Goal: Information Seeking & Learning: Learn about a topic

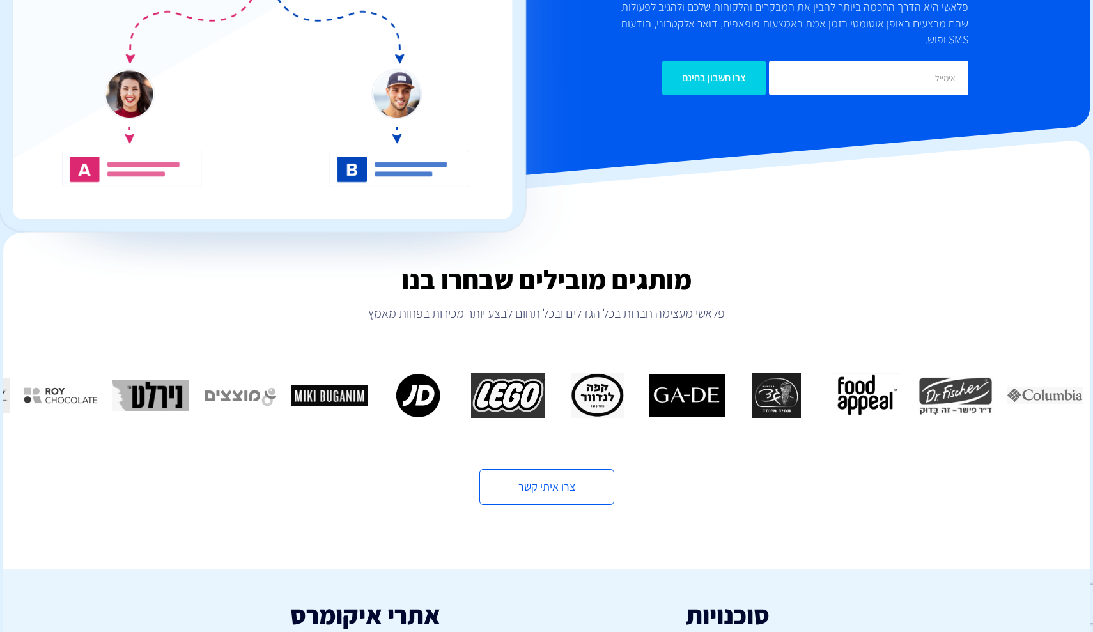
scroll to position [245, 0]
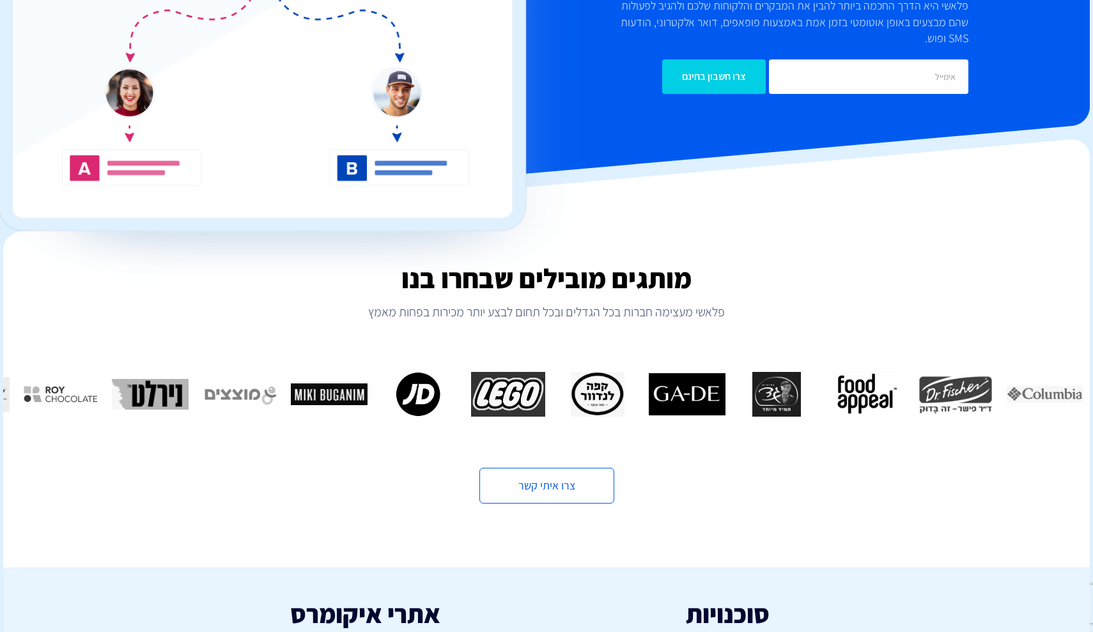
click at [473, 380] on img "9 / 16" at bounding box center [508, 394] width 77 height 45
click at [401, 372] on img "10 / 16" at bounding box center [418, 394] width 77 height 45
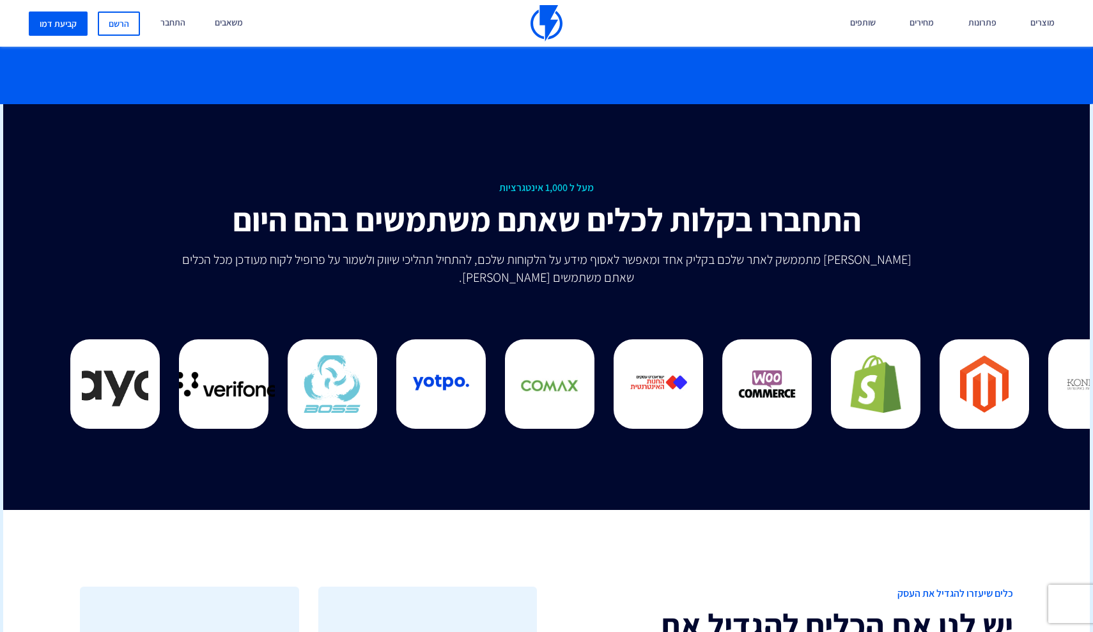
scroll to position [3207, 0]
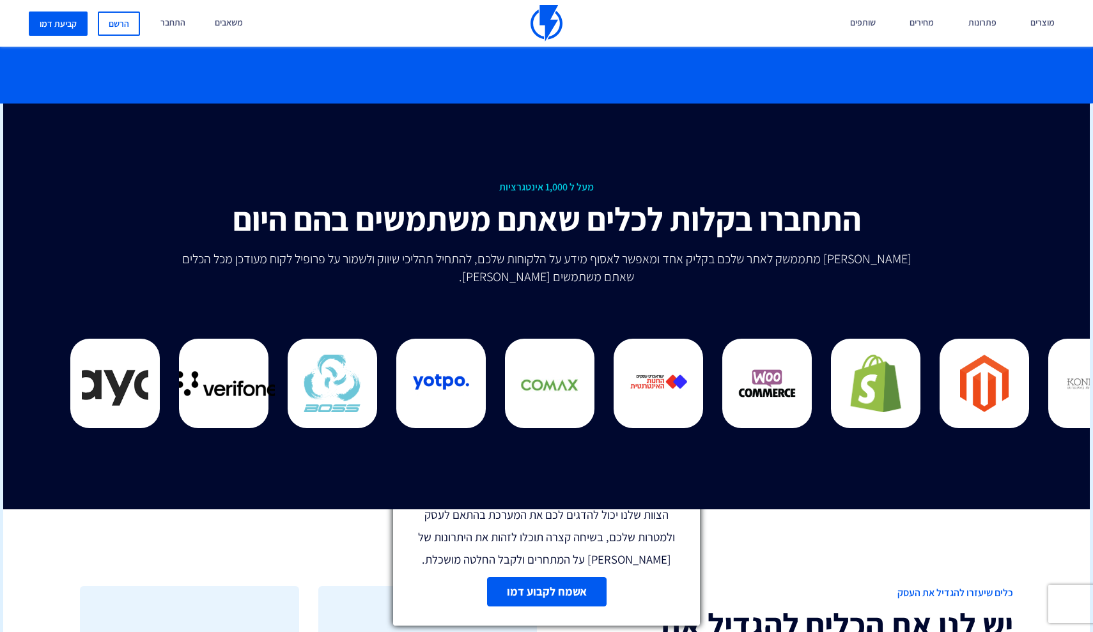
click at [683, 478] on link at bounding box center [688, 474] width 11 height 15
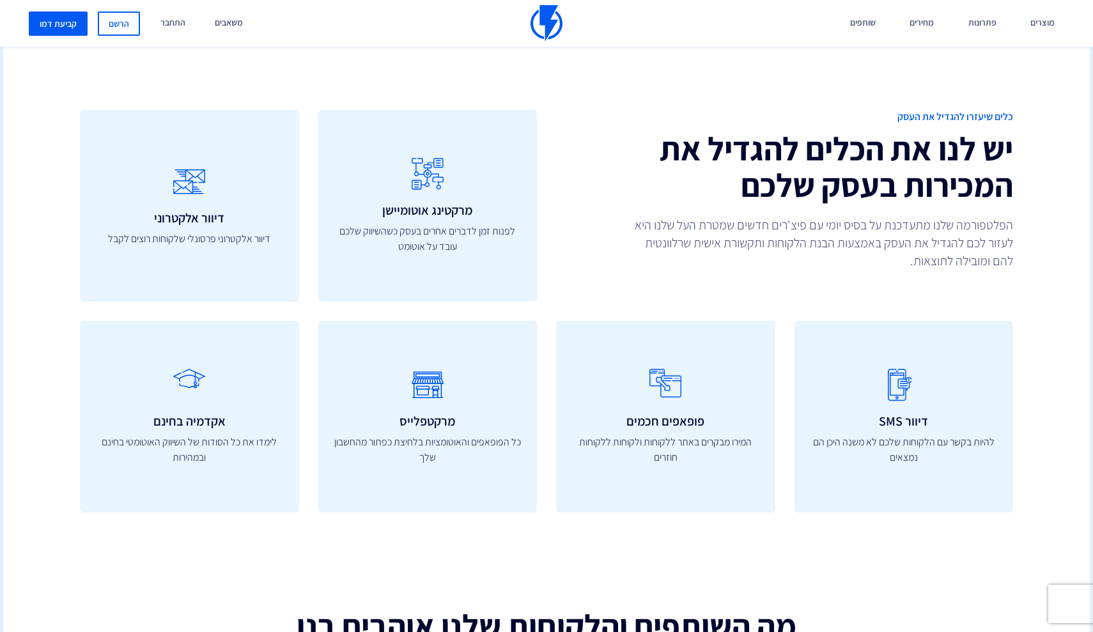
scroll to position [3691, 0]
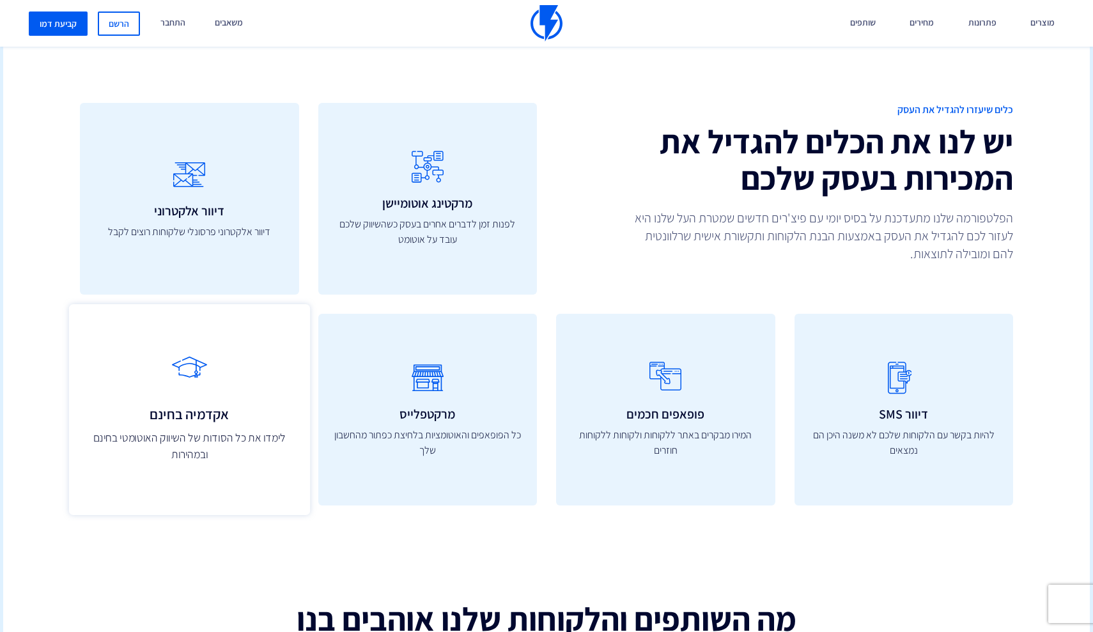
click at [277, 364] on icon at bounding box center [189, 375] width 213 height 50
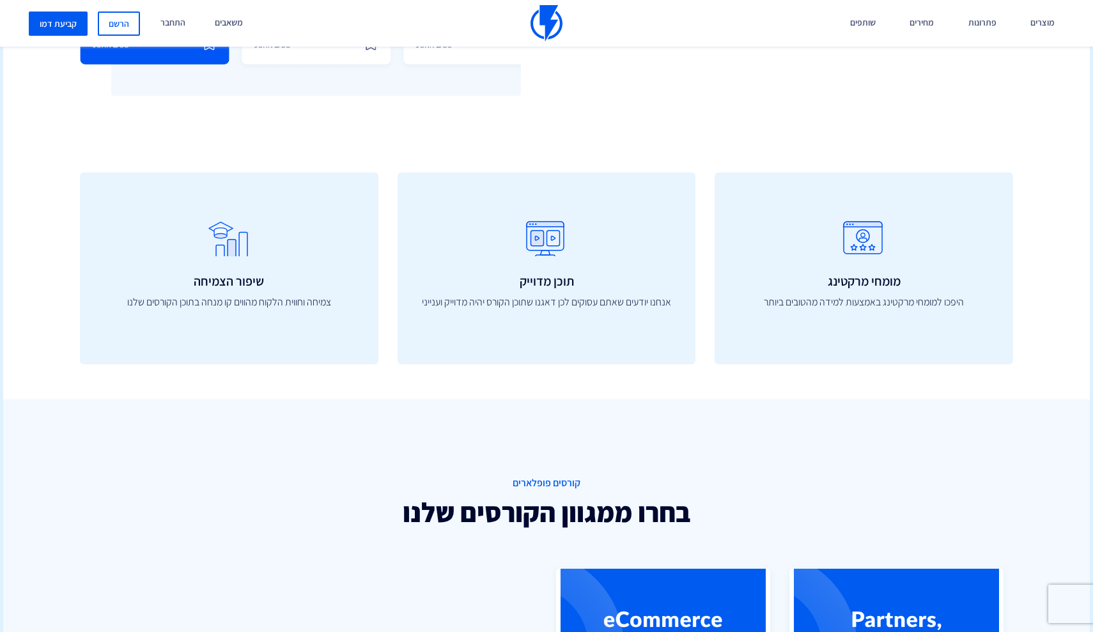
scroll to position [479, 0]
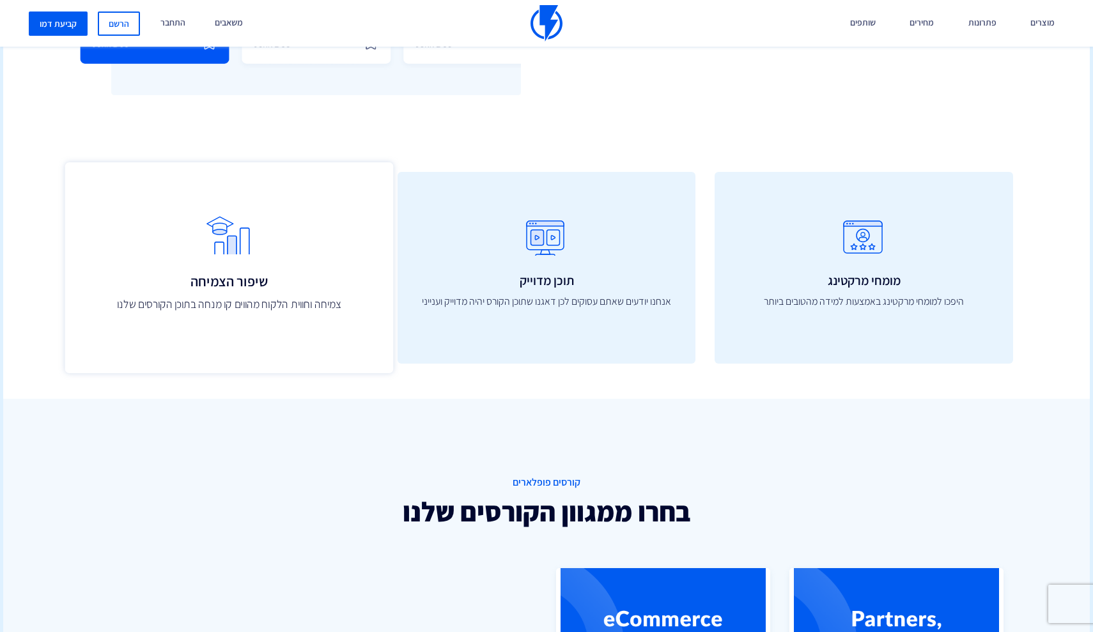
click at [219, 216] on icon at bounding box center [229, 241] width 300 height 51
click at [294, 286] on h3 "שיפור הצמיחה" at bounding box center [229, 281] width 300 height 15
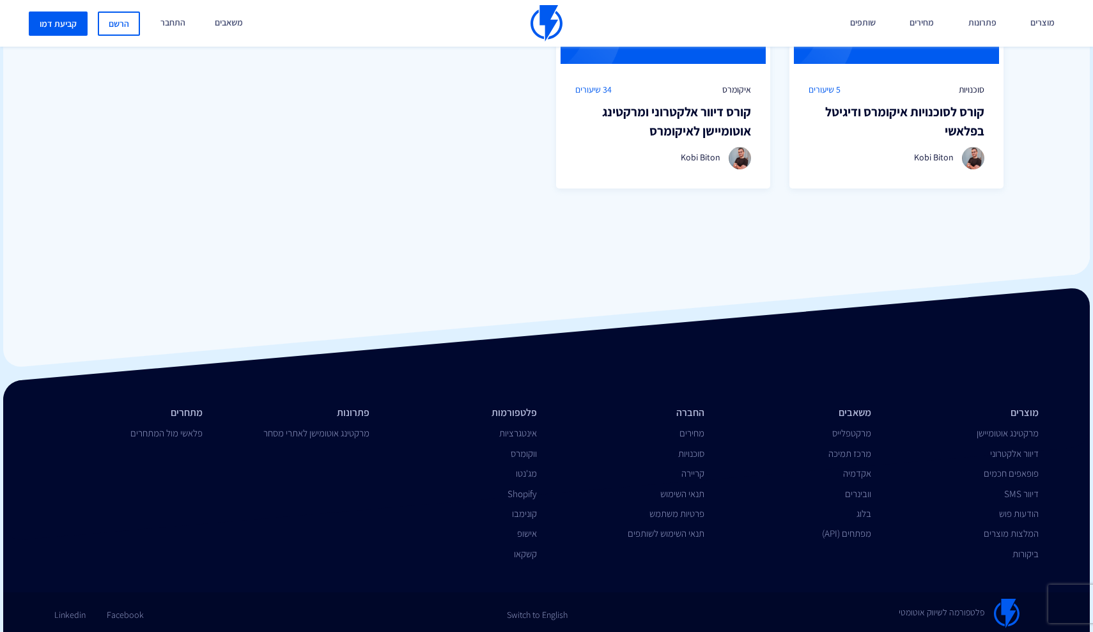
scroll to position [1108, 0]
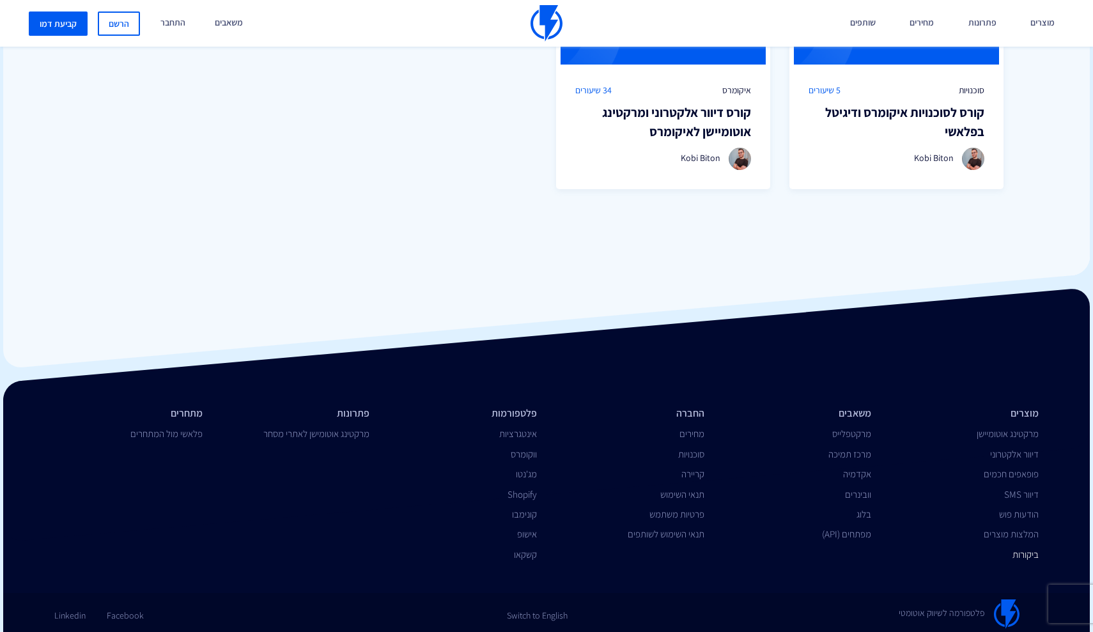
click at [1026, 550] on link "ביקורות" at bounding box center [1025, 554] width 26 height 12
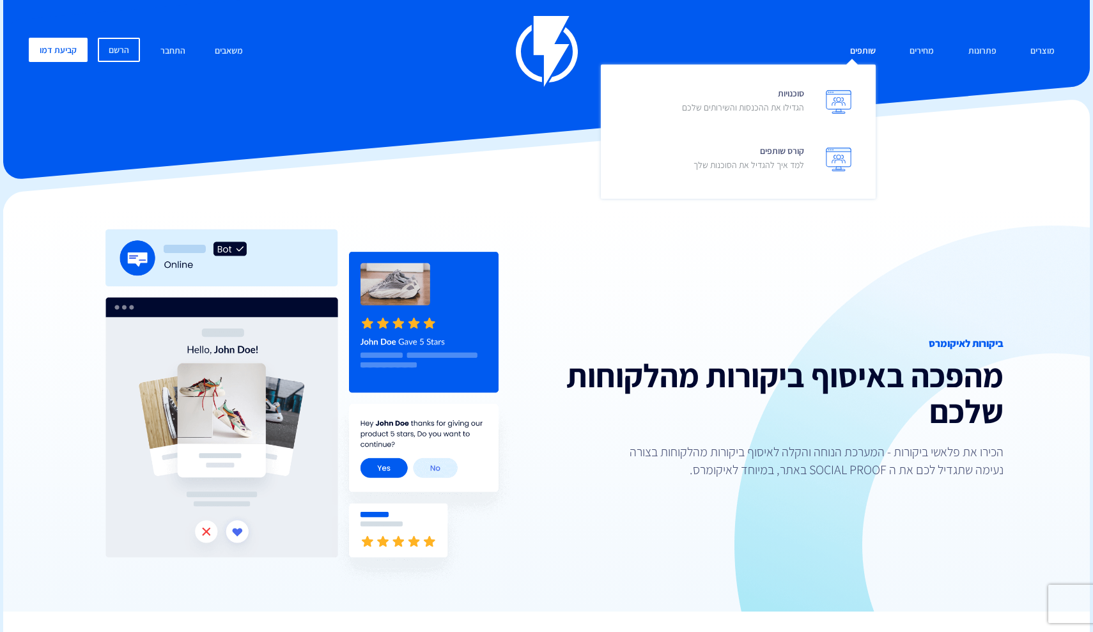
click at [856, 45] on link "שותפים" at bounding box center [862, 51] width 45 height 27
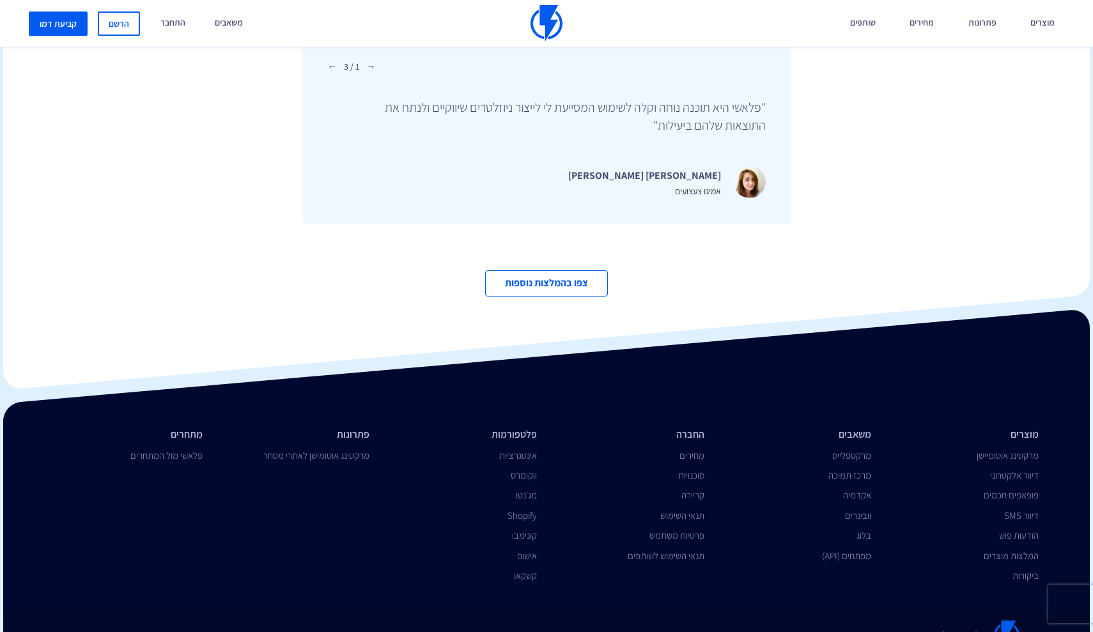
scroll to position [4325, 0]
click at [688, 428] on li "החברה" at bounding box center [630, 435] width 148 height 15
click at [689, 490] on link "קריירה" at bounding box center [692, 496] width 23 height 12
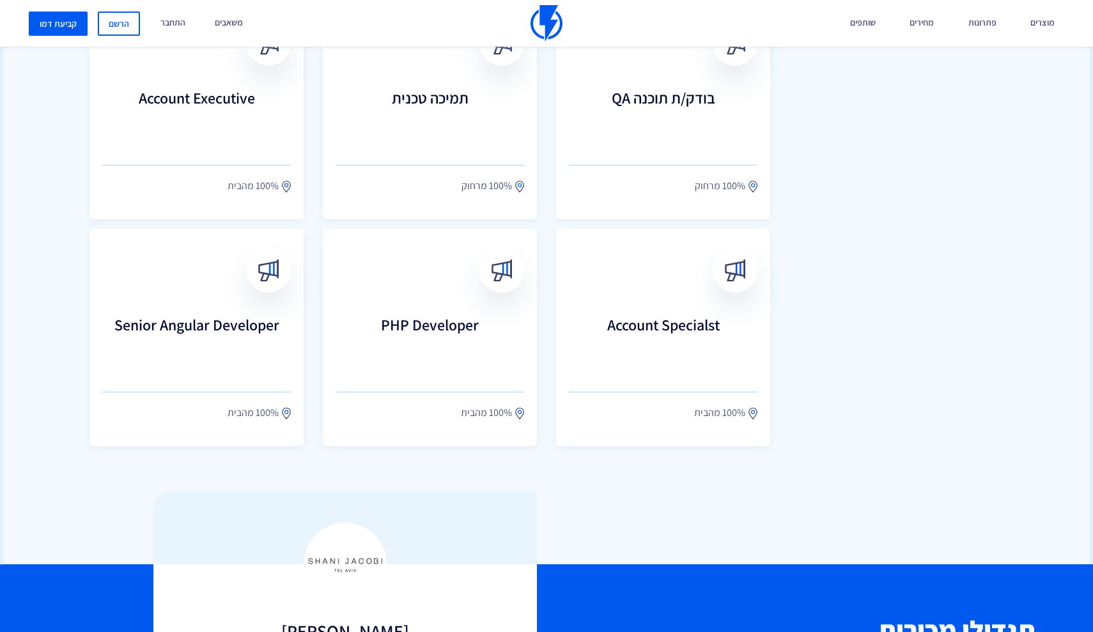
scroll to position [662, 0]
click at [638, 266] on link "Account Specialst 100% מהבית" at bounding box center [663, 336] width 236 height 239
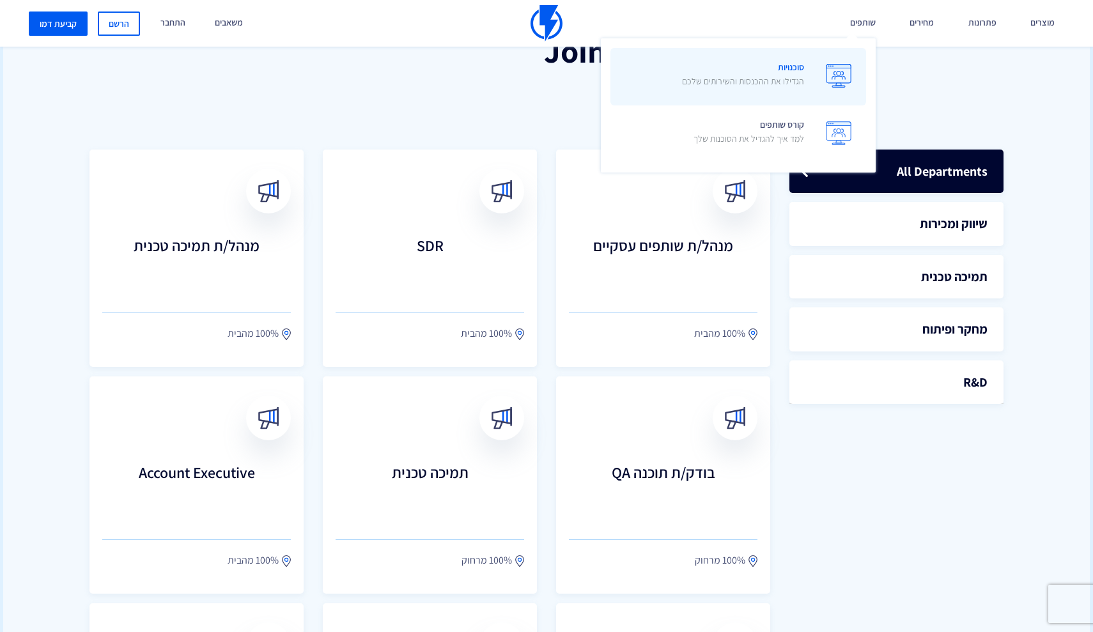
scroll to position [283, 0]
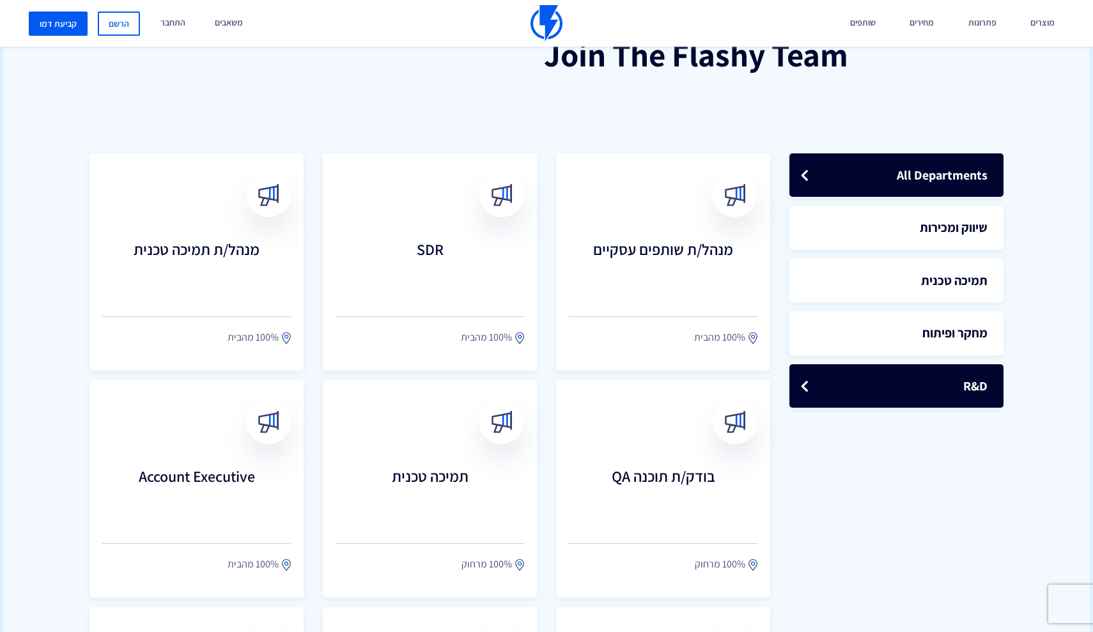
click at [946, 403] on link "R&D" at bounding box center [896, 386] width 214 height 44
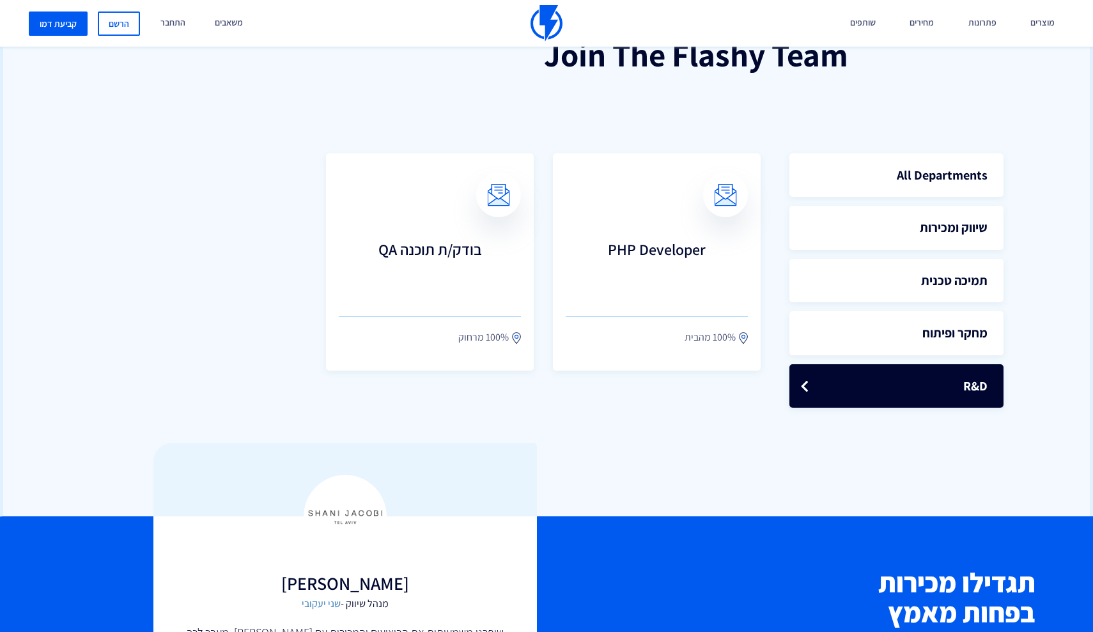
click at [959, 353] on ul "All Departments שיווק ומכירות תמיכה טכנית מחקר ופיתוח" at bounding box center [896, 276] width 214 height 265
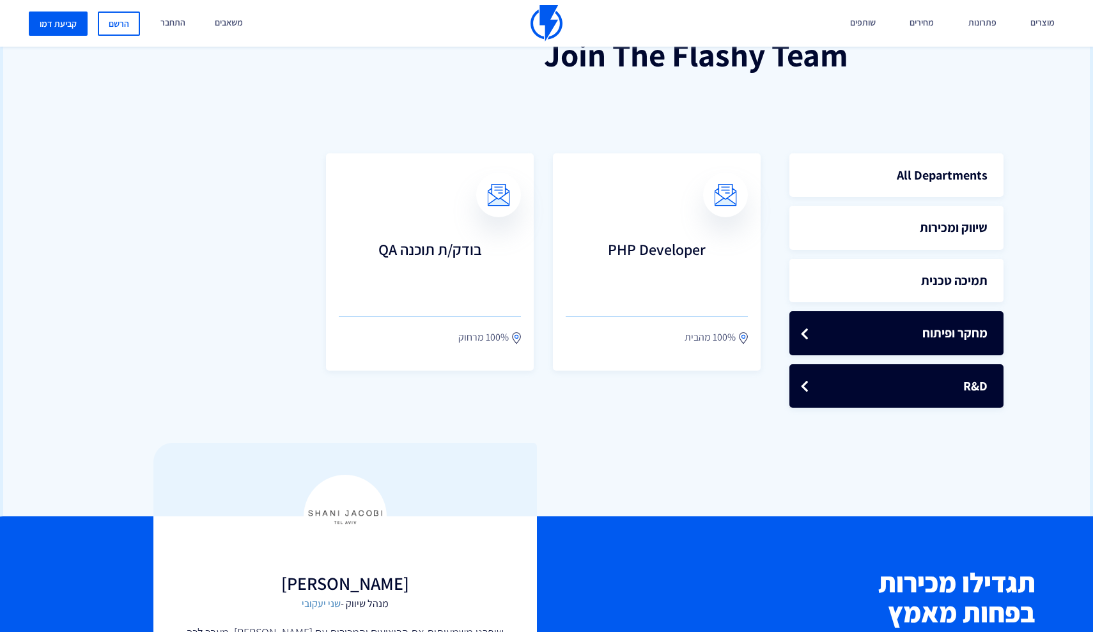
click at [946, 331] on link "מחקר ופיתוח" at bounding box center [896, 333] width 214 height 44
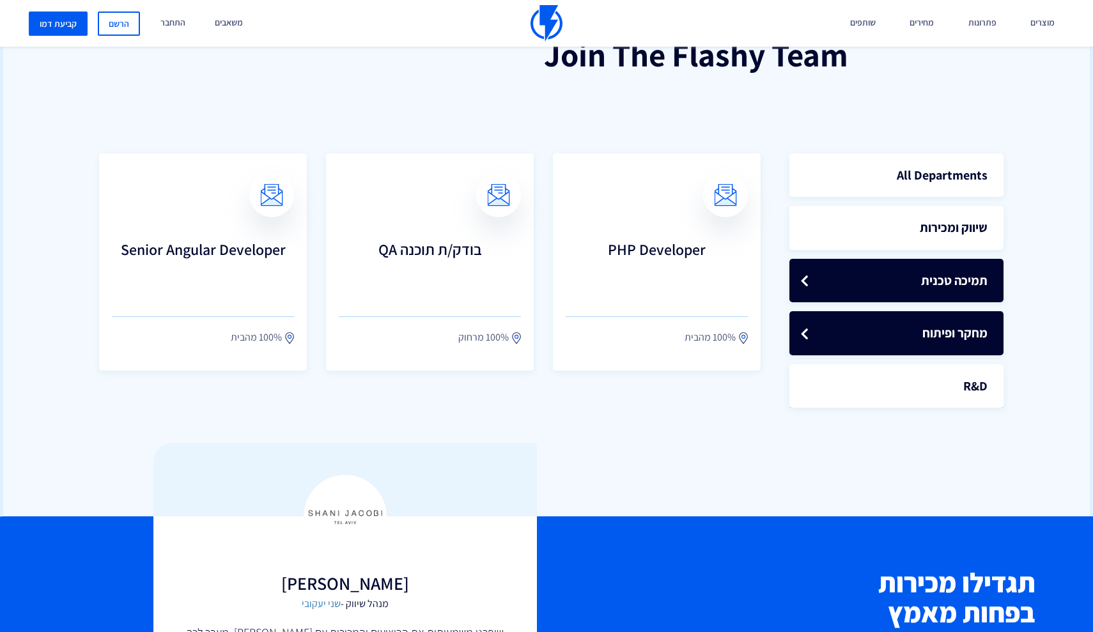
click at [943, 268] on link "תמיכה טכנית" at bounding box center [896, 281] width 214 height 44
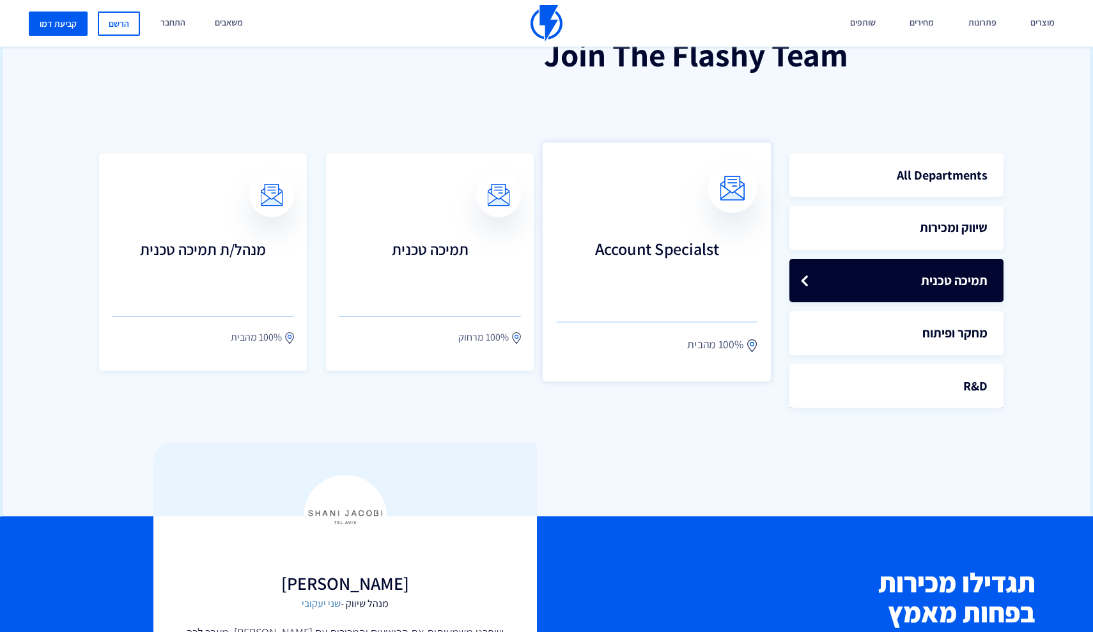
click at [631, 256] on h3 "Account Specialst" at bounding box center [657, 267] width 201 height 56
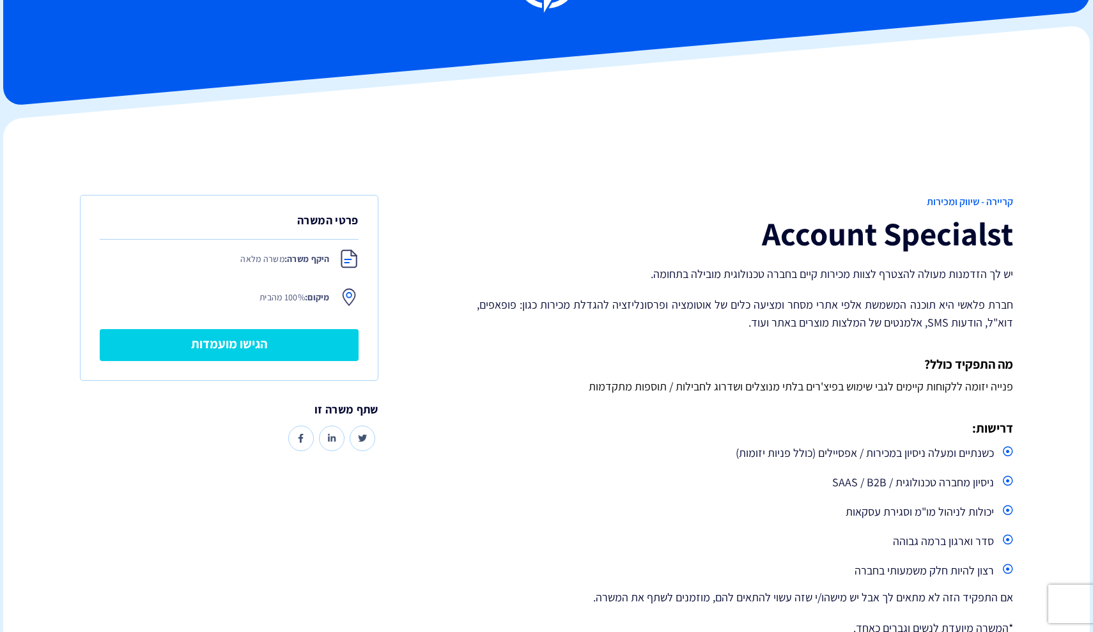
scroll to position [66, 0]
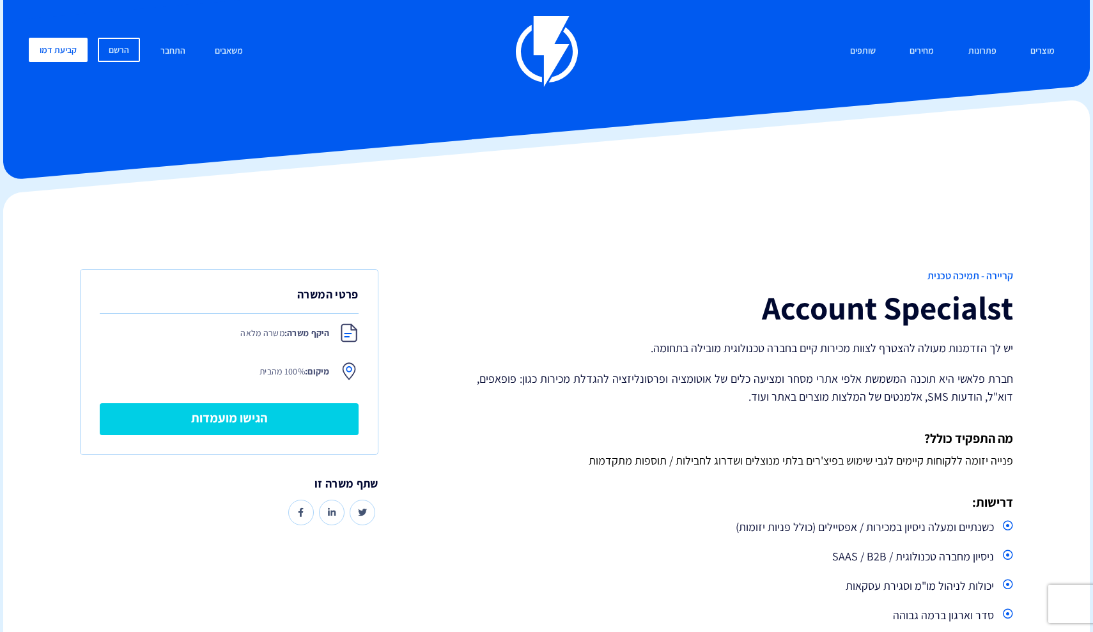
click at [552, 27] on img at bounding box center [547, 51] width 62 height 71
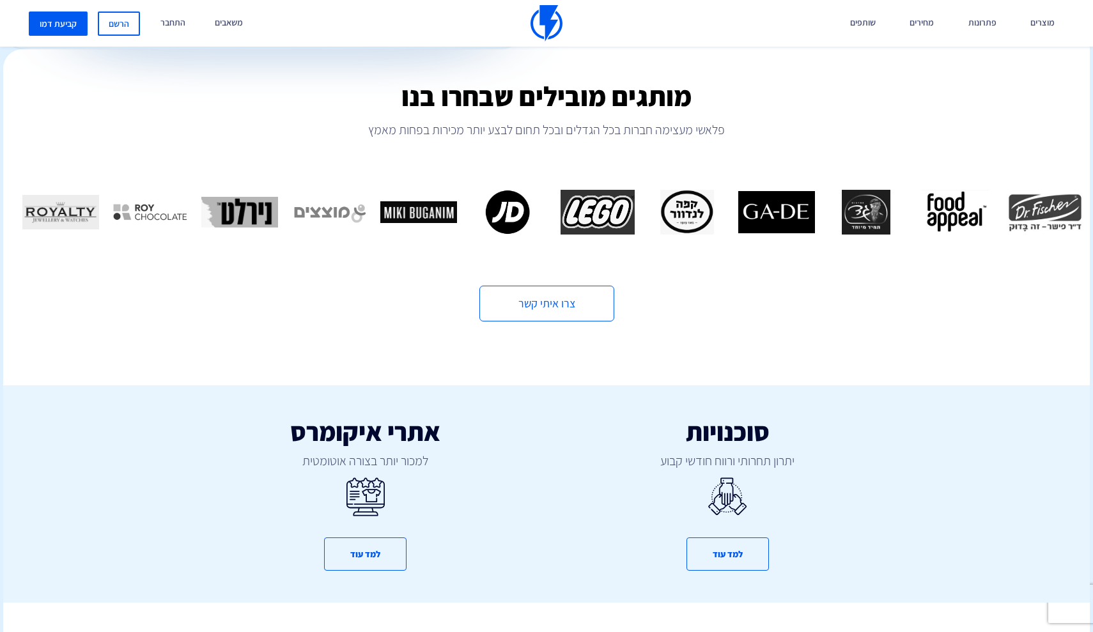
scroll to position [425, 0]
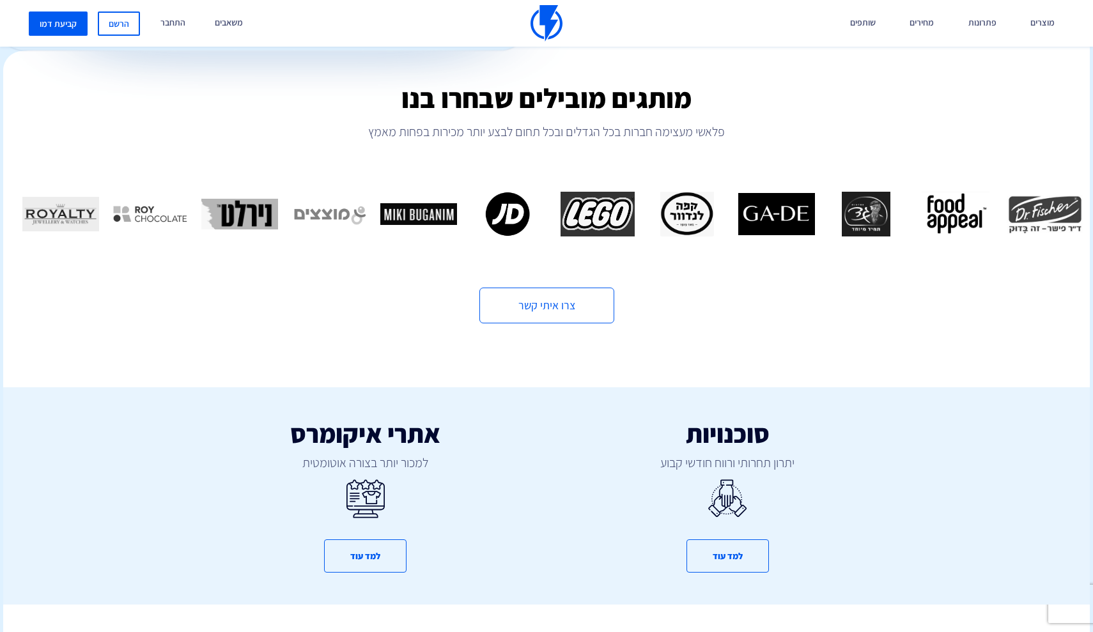
click at [470, 192] on img "10 / 16" at bounding box center [508, 214] width 77 height 45
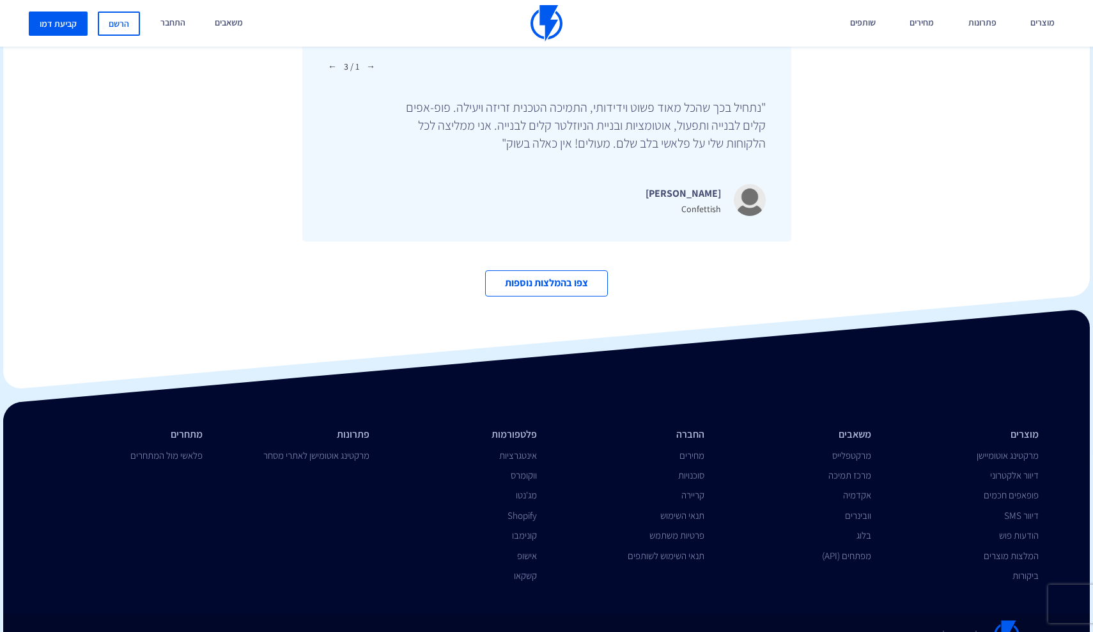
scroll to position [4325, 0]
click at [699, 490] on link "קריירה" at bounding box center [692, 496] width 23 height 12
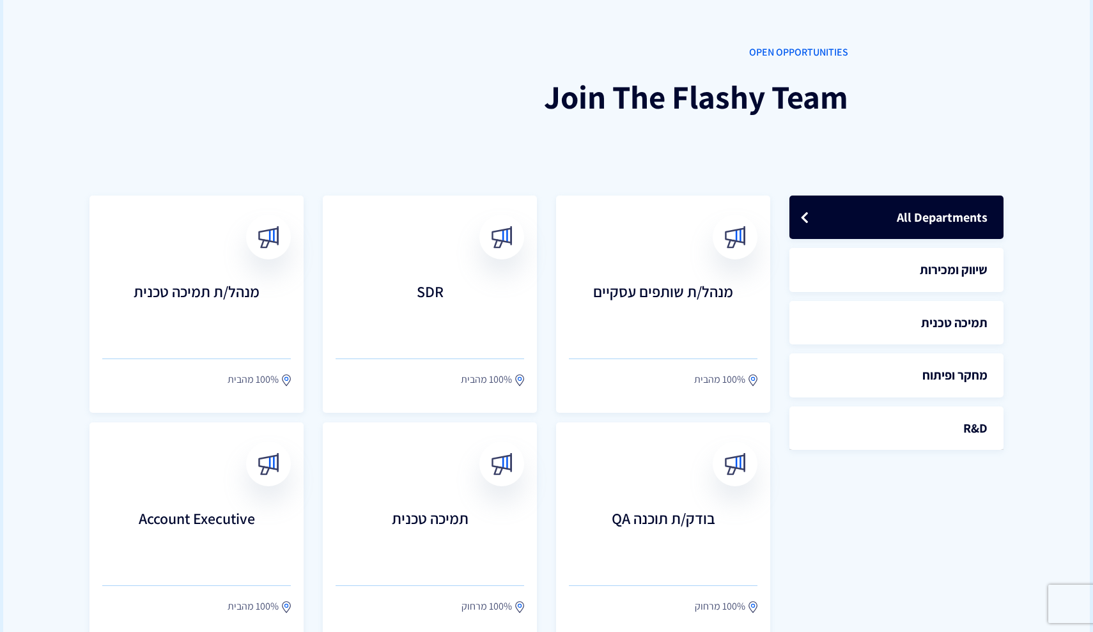
scroll to position [242, 0]
click at [252, 453] on div at bounding box center [275, 456] width 49 height 49
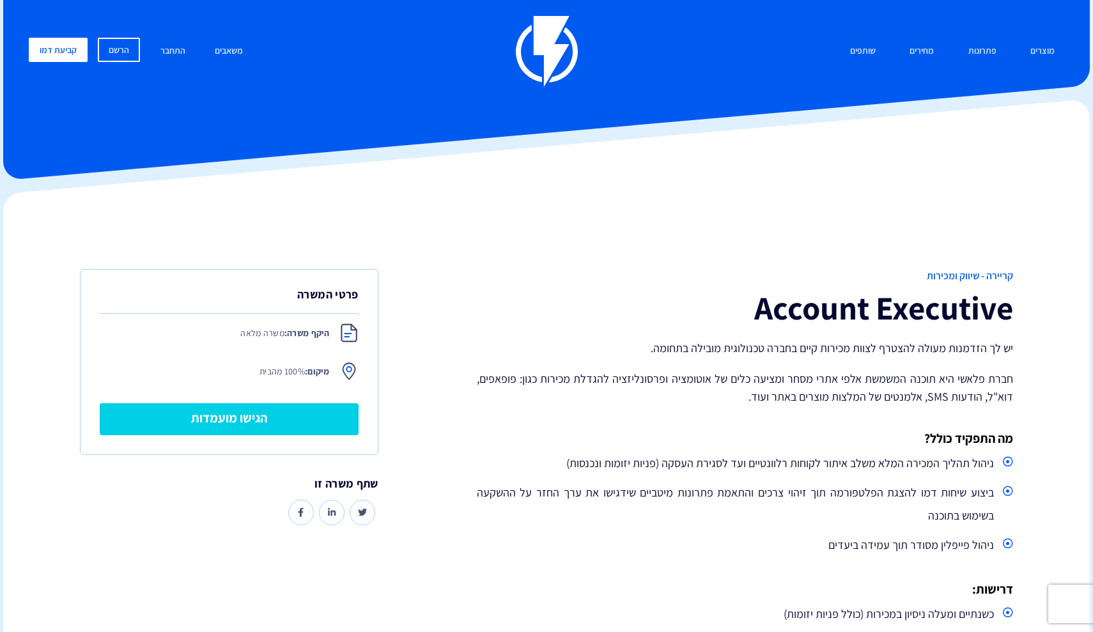
click at [511, 59] on div "מוצרים שיווק אוטומטי הפכו את השיווק לאוטומטי דיוור אלקטרוני שלחו את המסר הנכון …" at bounding box center [546, 51] width 1054 height 71
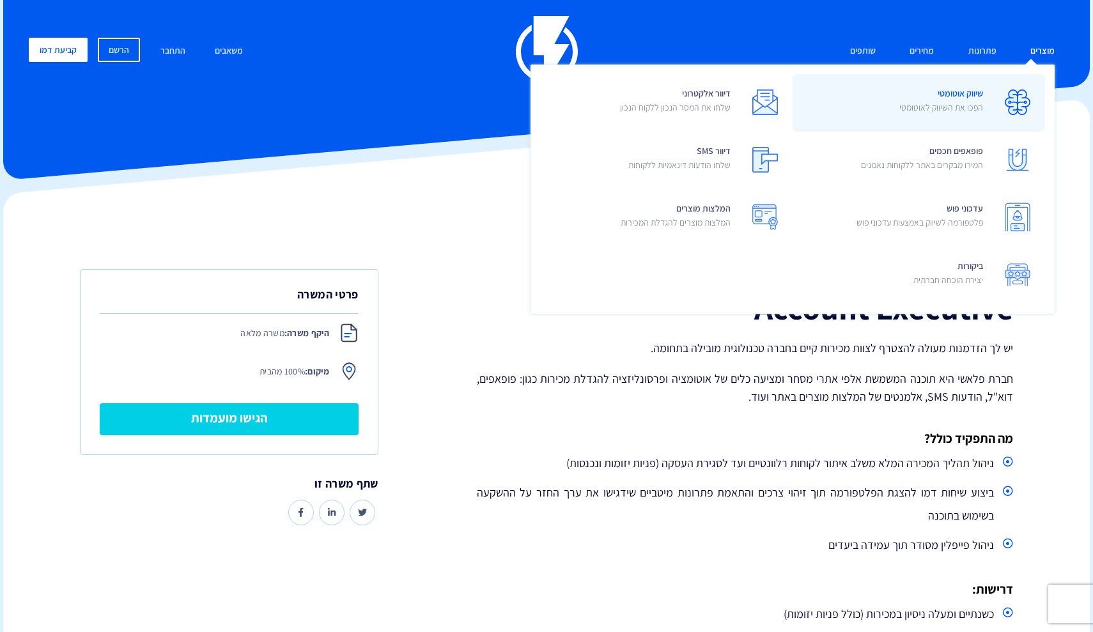
click at [960, 104] on p "הפכו את השיווק לאוטומטי" at bounding box center [941, 107] width 84 height 13
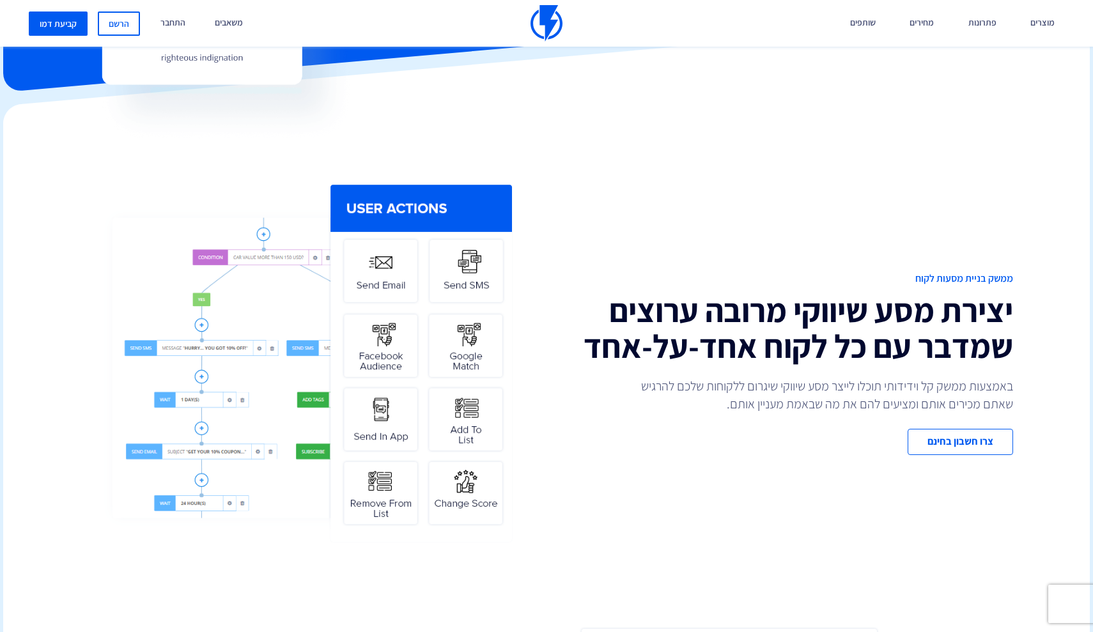
scroll to position [383, 0]
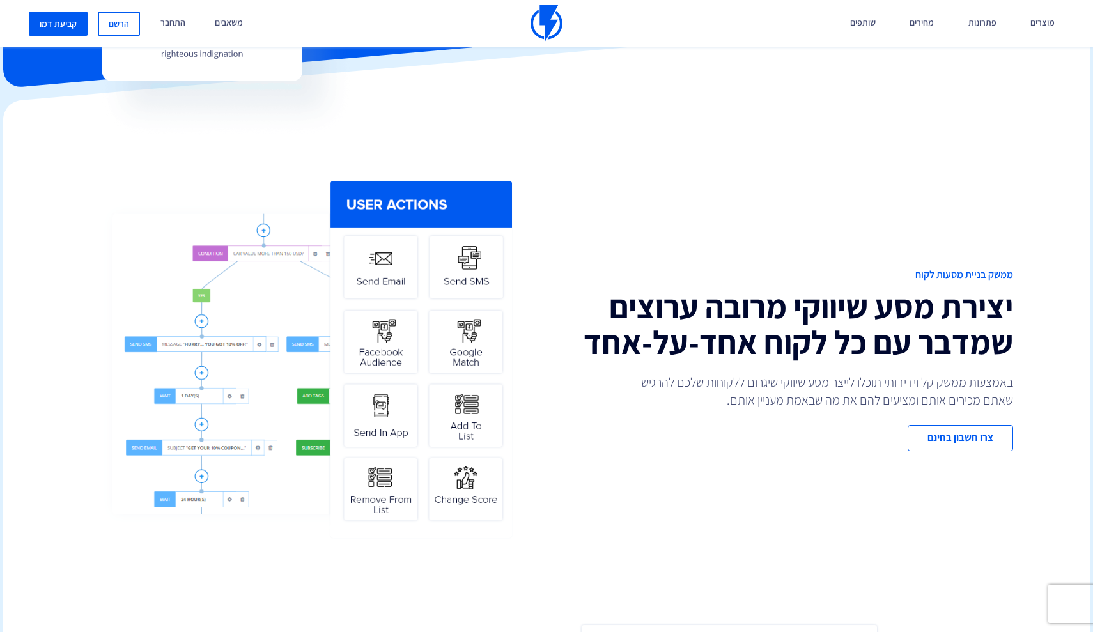
click at [364, 275] on img at bounding box center [308, 359] width 415 height 365
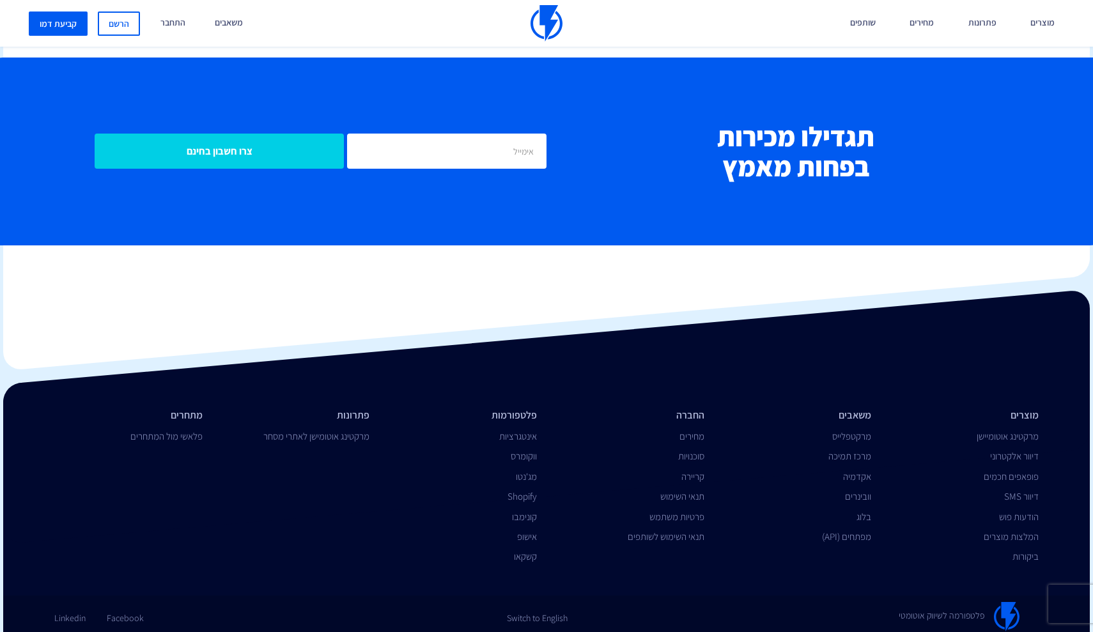
scroll to position [4805, 0]
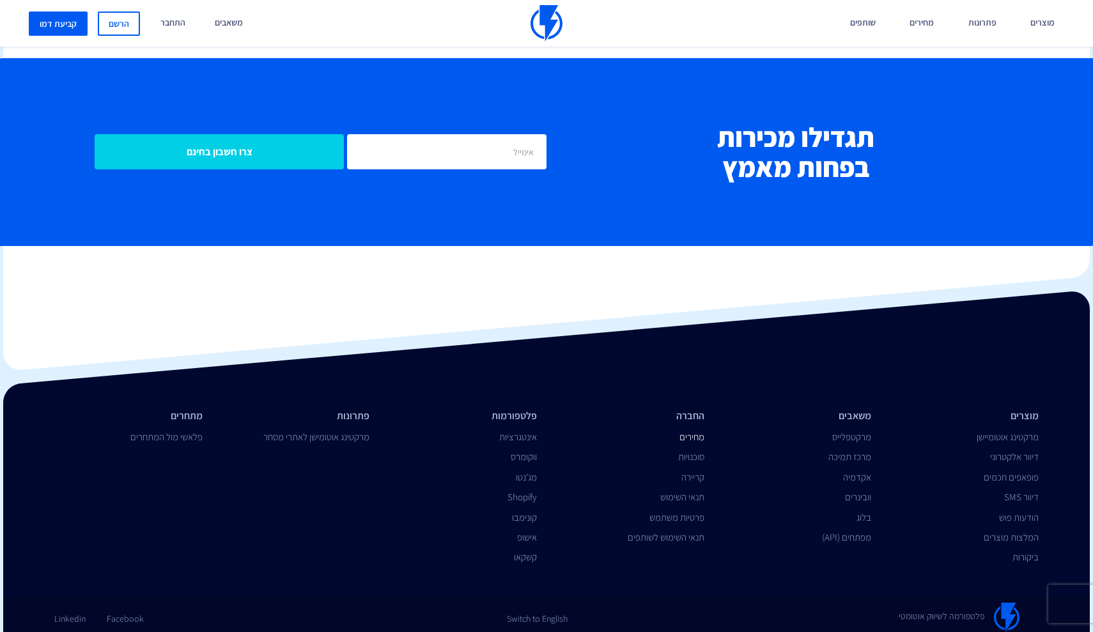
click at [702, 433] on link "מחירים" at bounding box center [691, 437] width 25 height 12
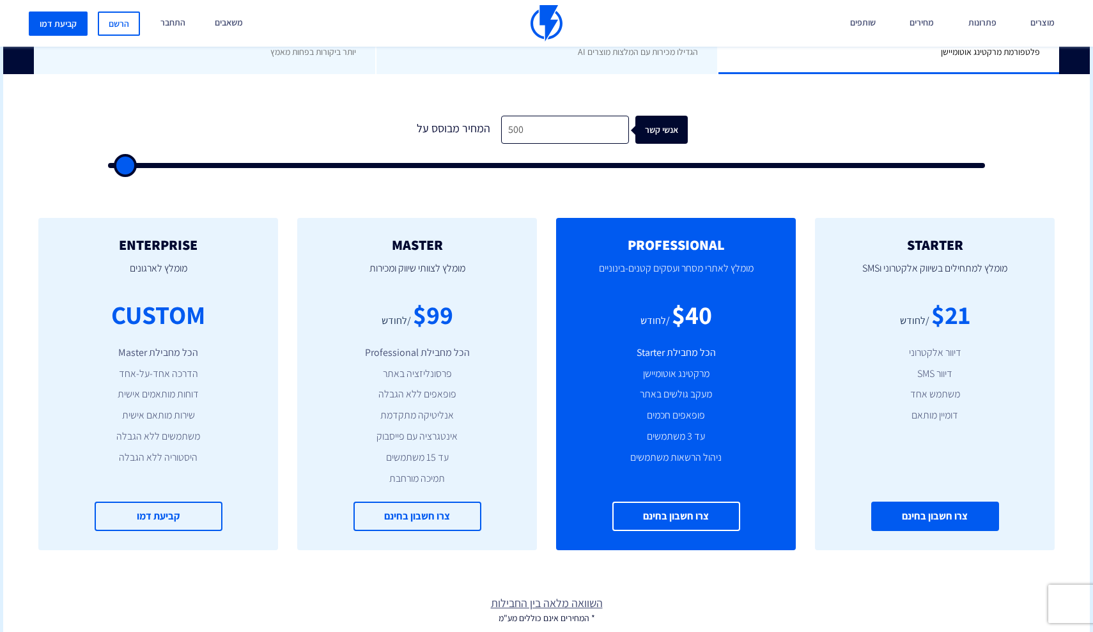
click at [991, 507] on link "צרו חשבון בחינם" at bounding box center [935, 517] width 128 height 30
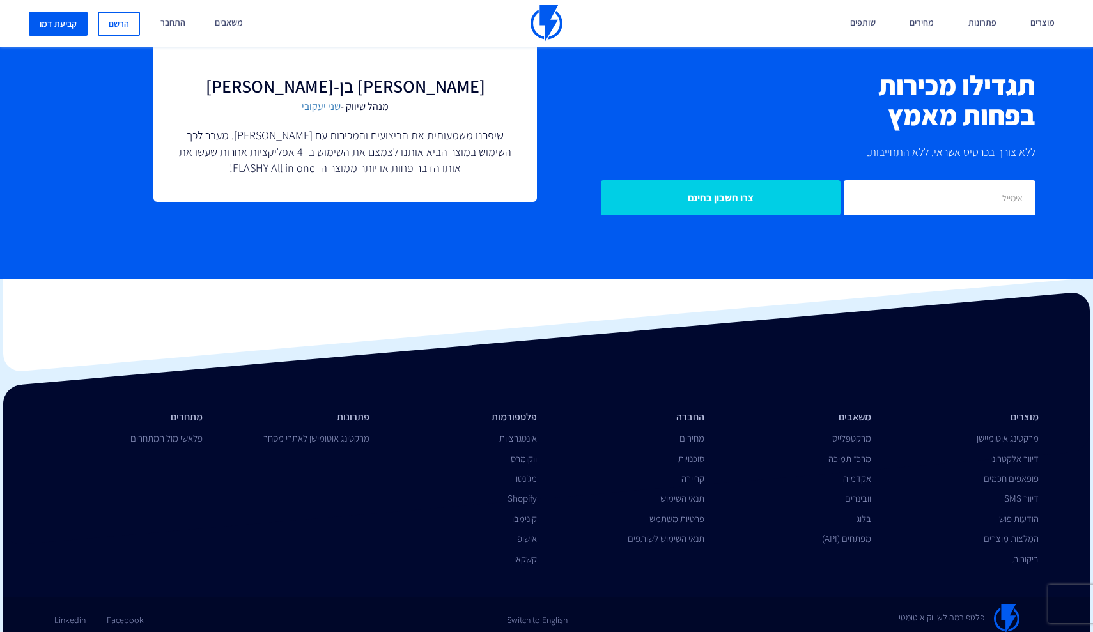
scroll to position [2970, 0]
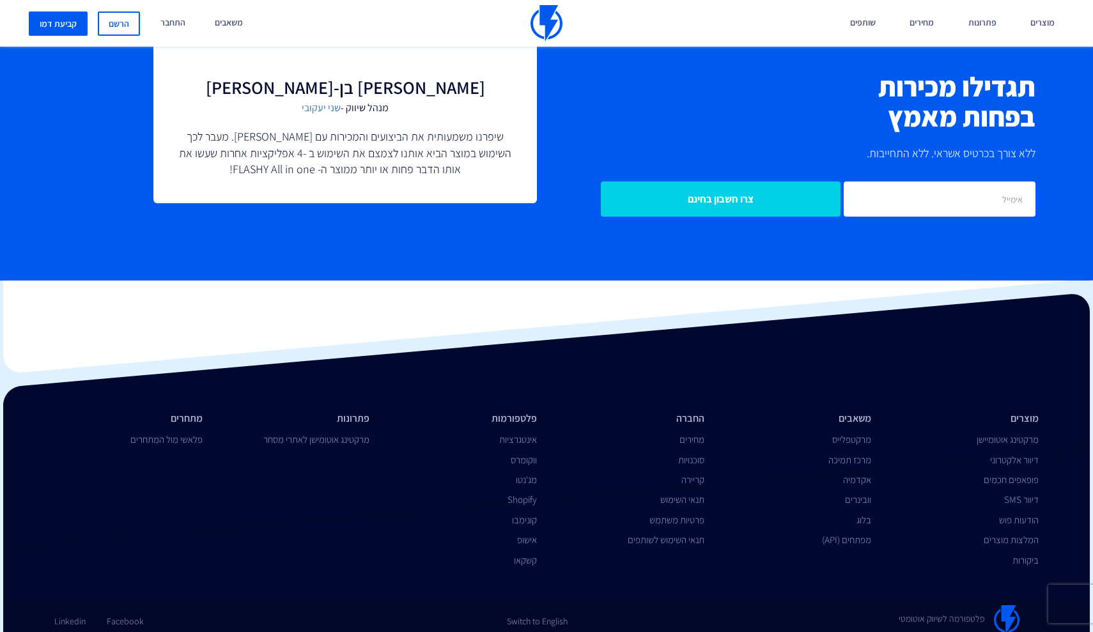
click at [693, 412] on li "החברה" at bounding box center [630, 419] width 148 height 15
click at [688, 454] on link "סוכנויות" at bounding box center [691, 460] width 26 height 12
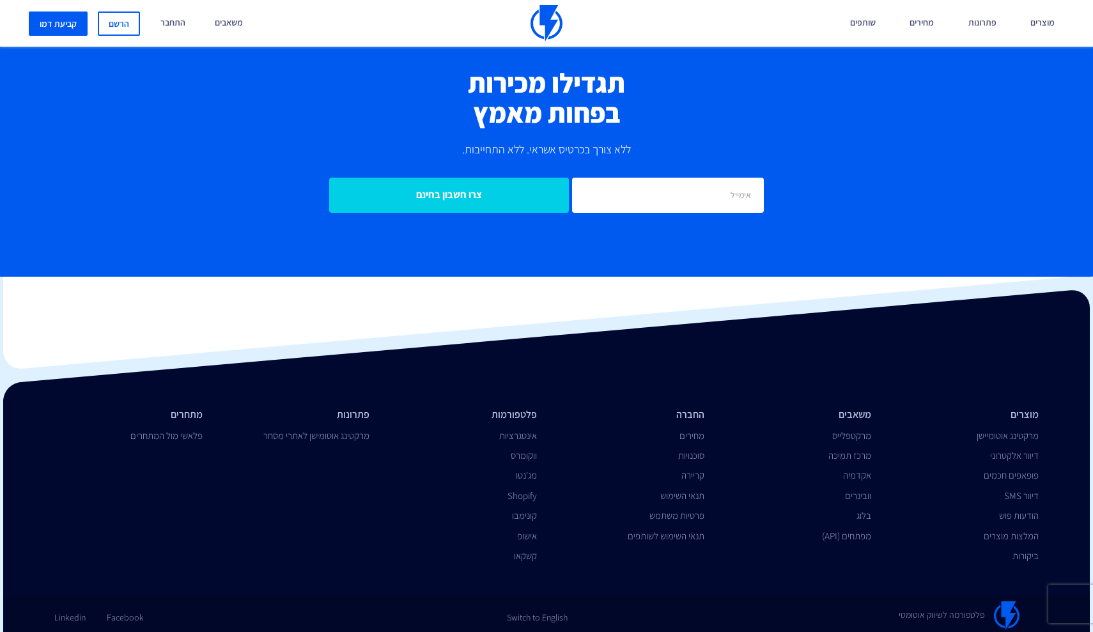
scroll to position [4130, 0]
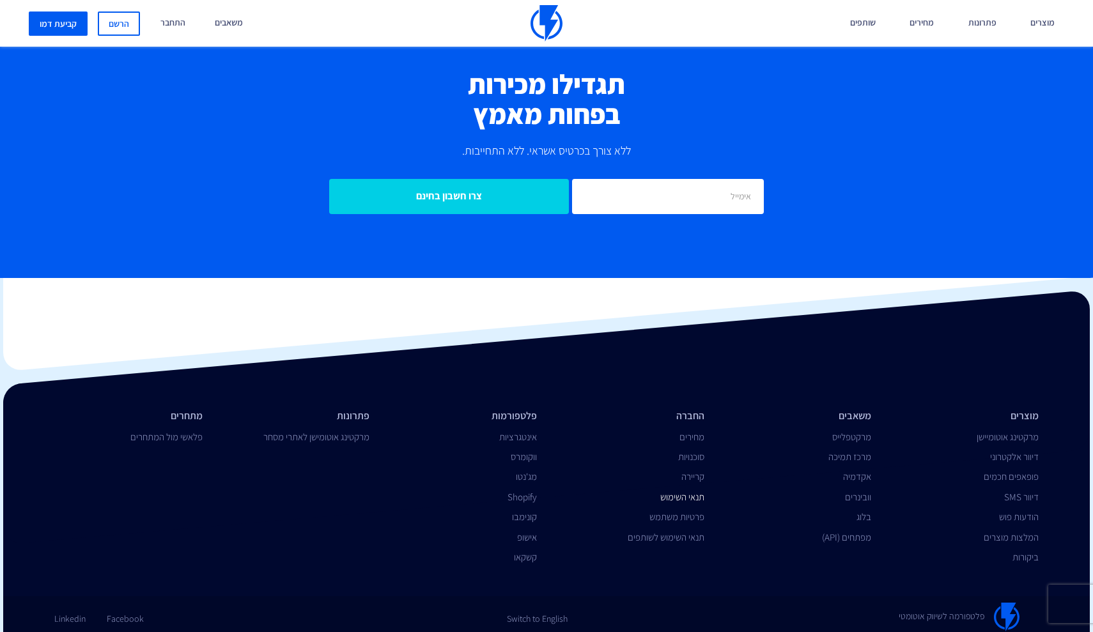
click at [693, 491] on link "תנאי השימוש" at bounding box center [682, 497] width 44 height 12
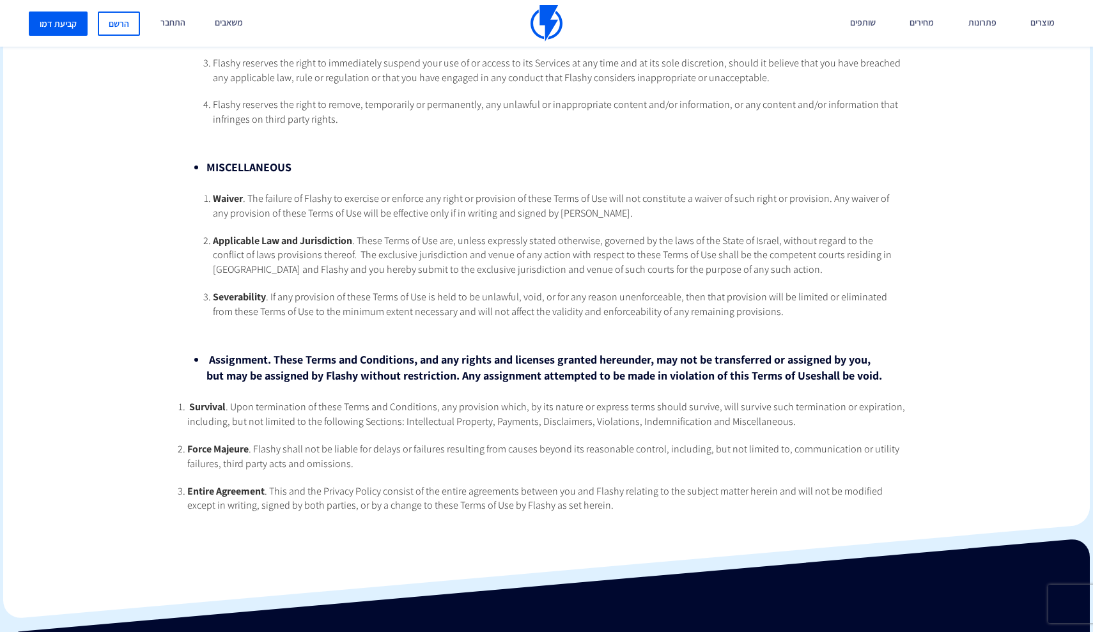
scroll to position [4925, 0]
